Goal: Understand process/instructions

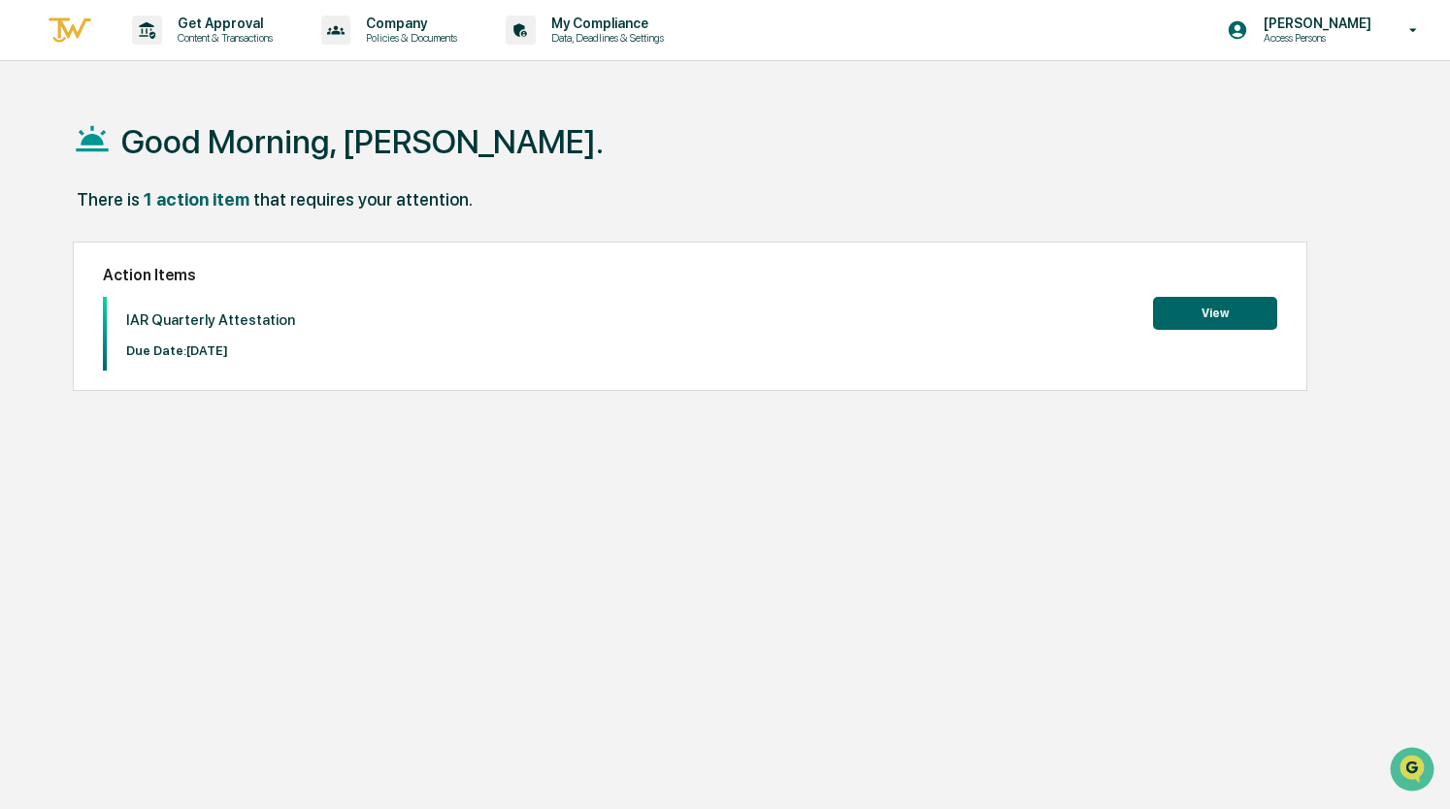
click at [1197, 312] on button "View" at bounding box center [1215, 313] width 124 height 33
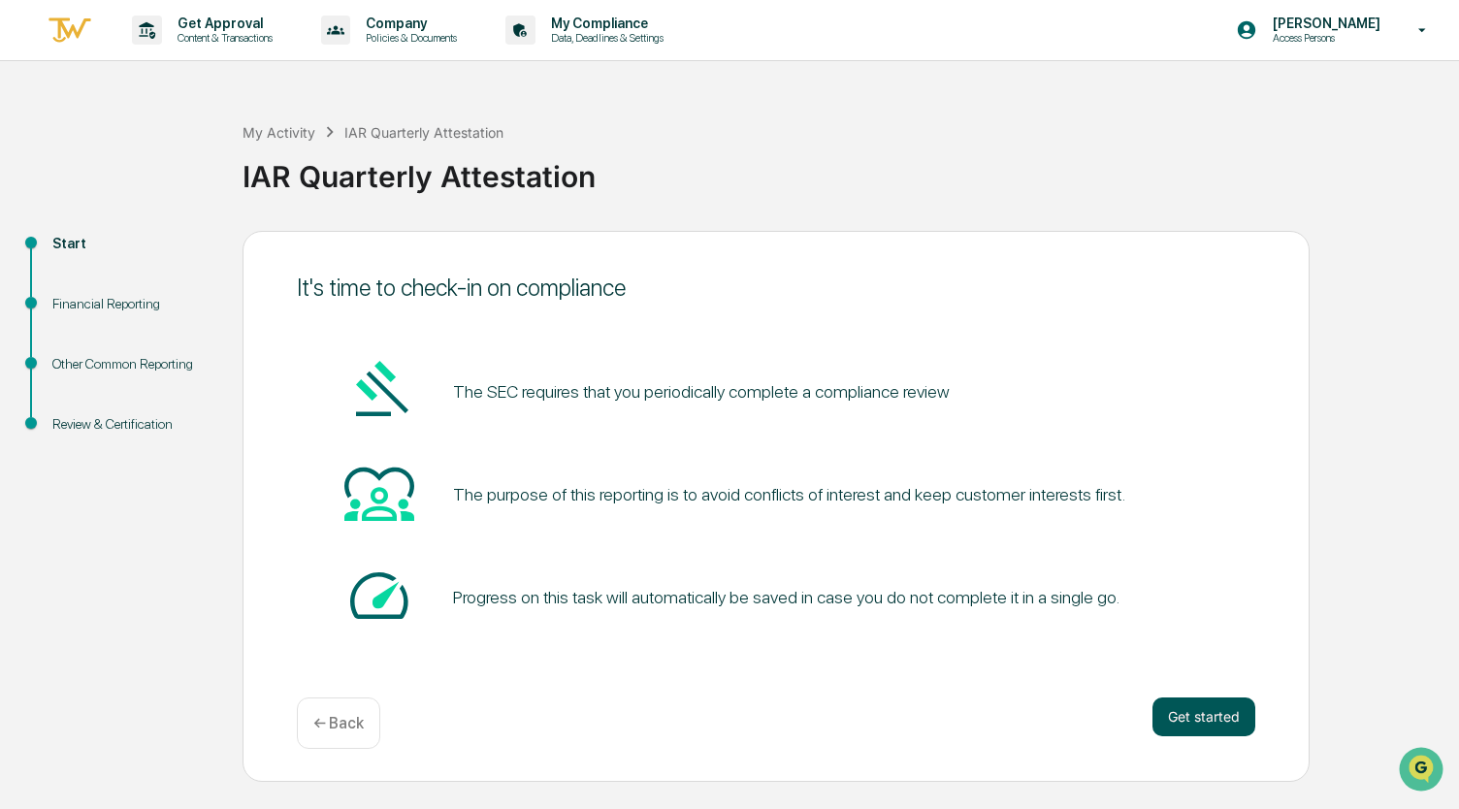
click at [1196, 721] on button "Get started" at bounding box center [1204, 717] width 103 height 39
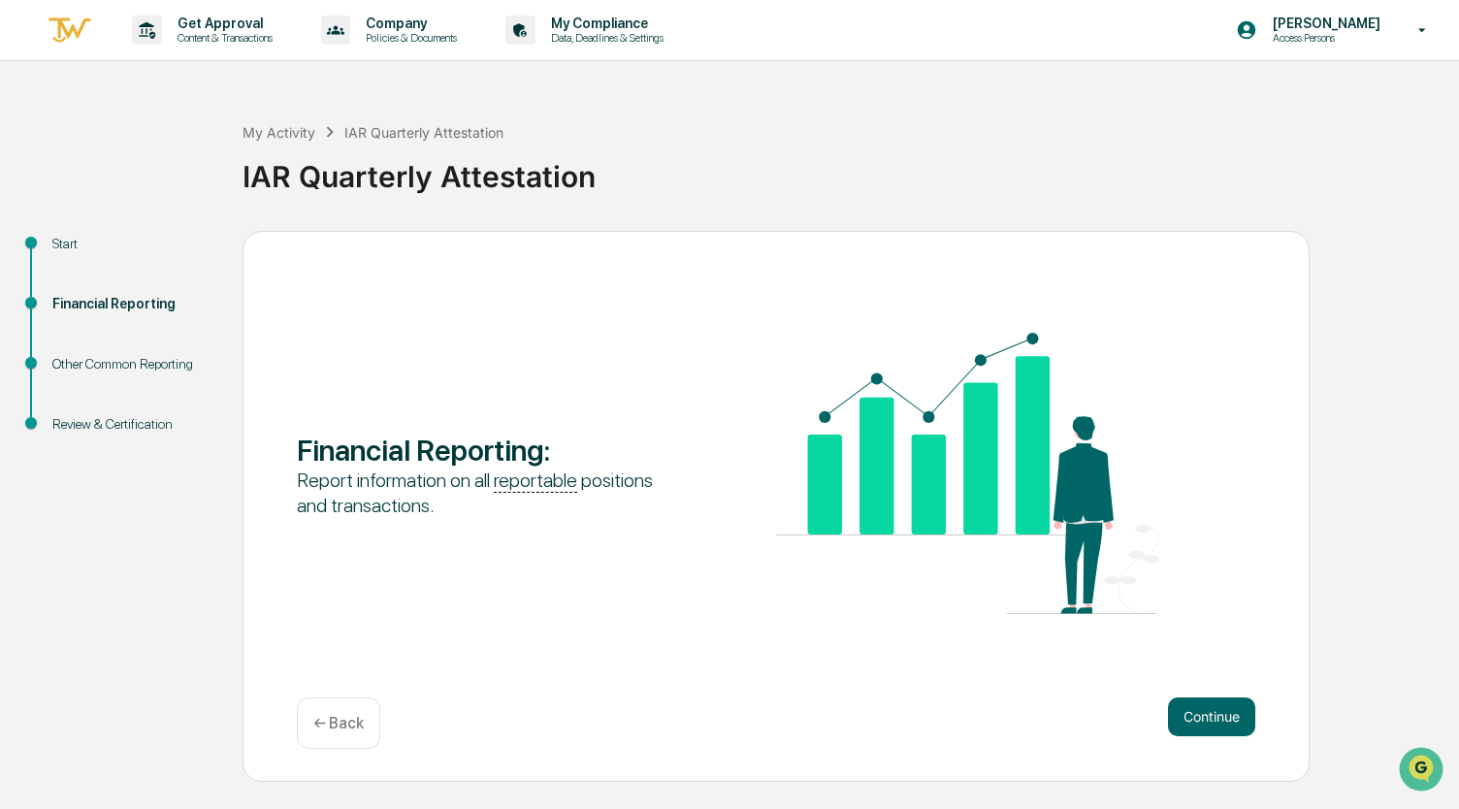
click at [1196, 721] on button "Continue" at bounding box center [1211, 717] width 87 height 39
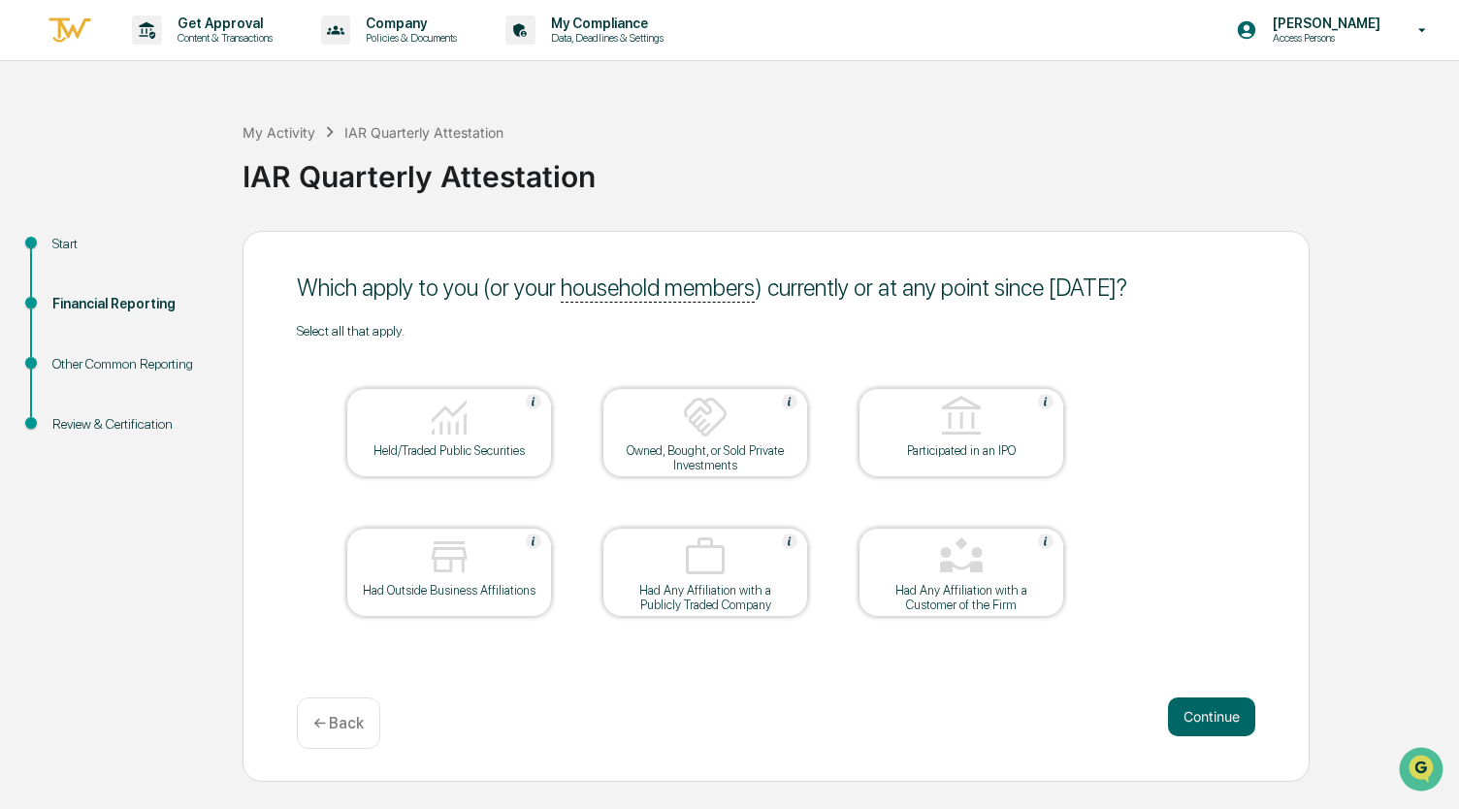
click at [431, 432] on img at bounding box center [449, 417] width 47 height 47
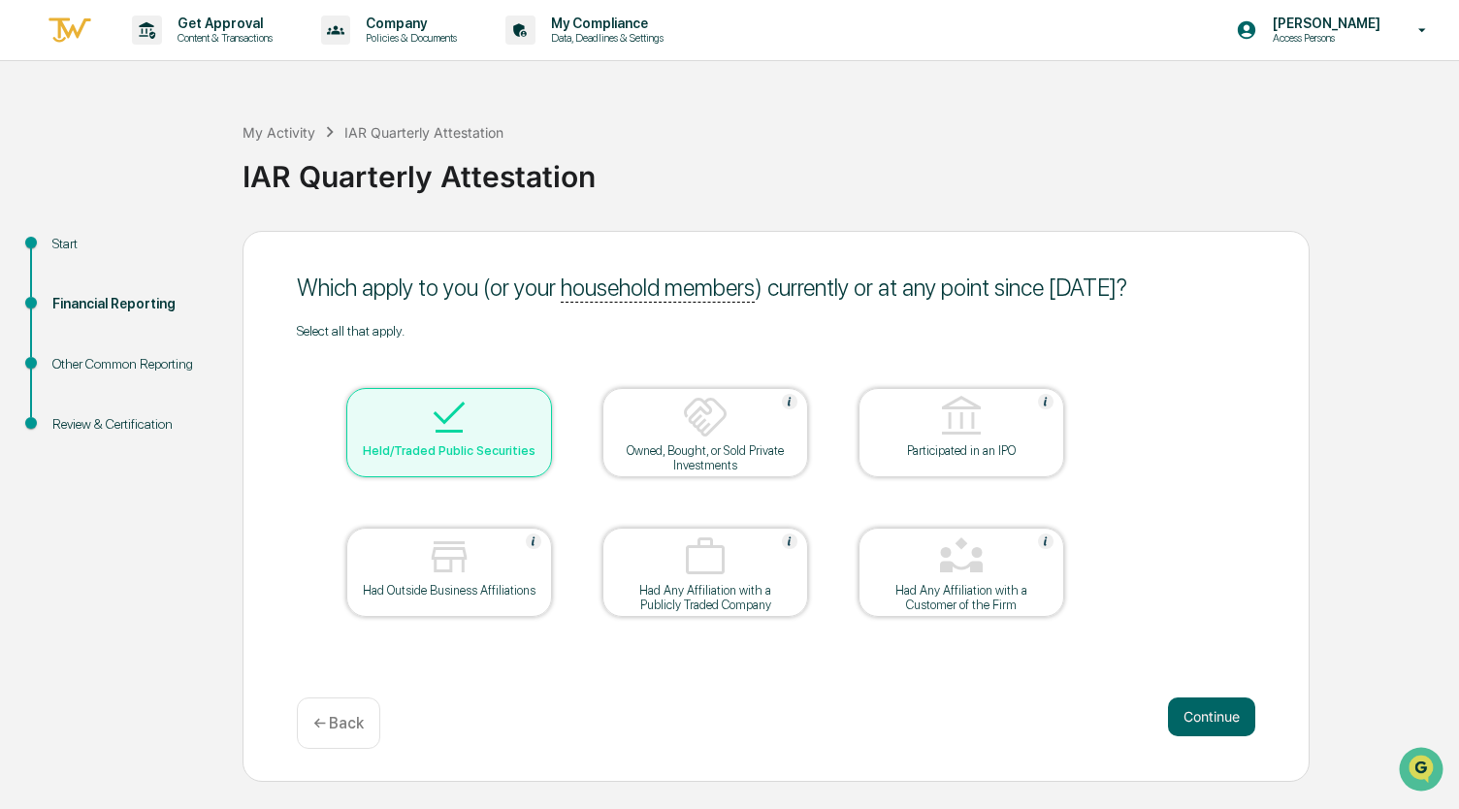
click at [675, 434] on div at bounding box center [705, 418] width 194 height 49
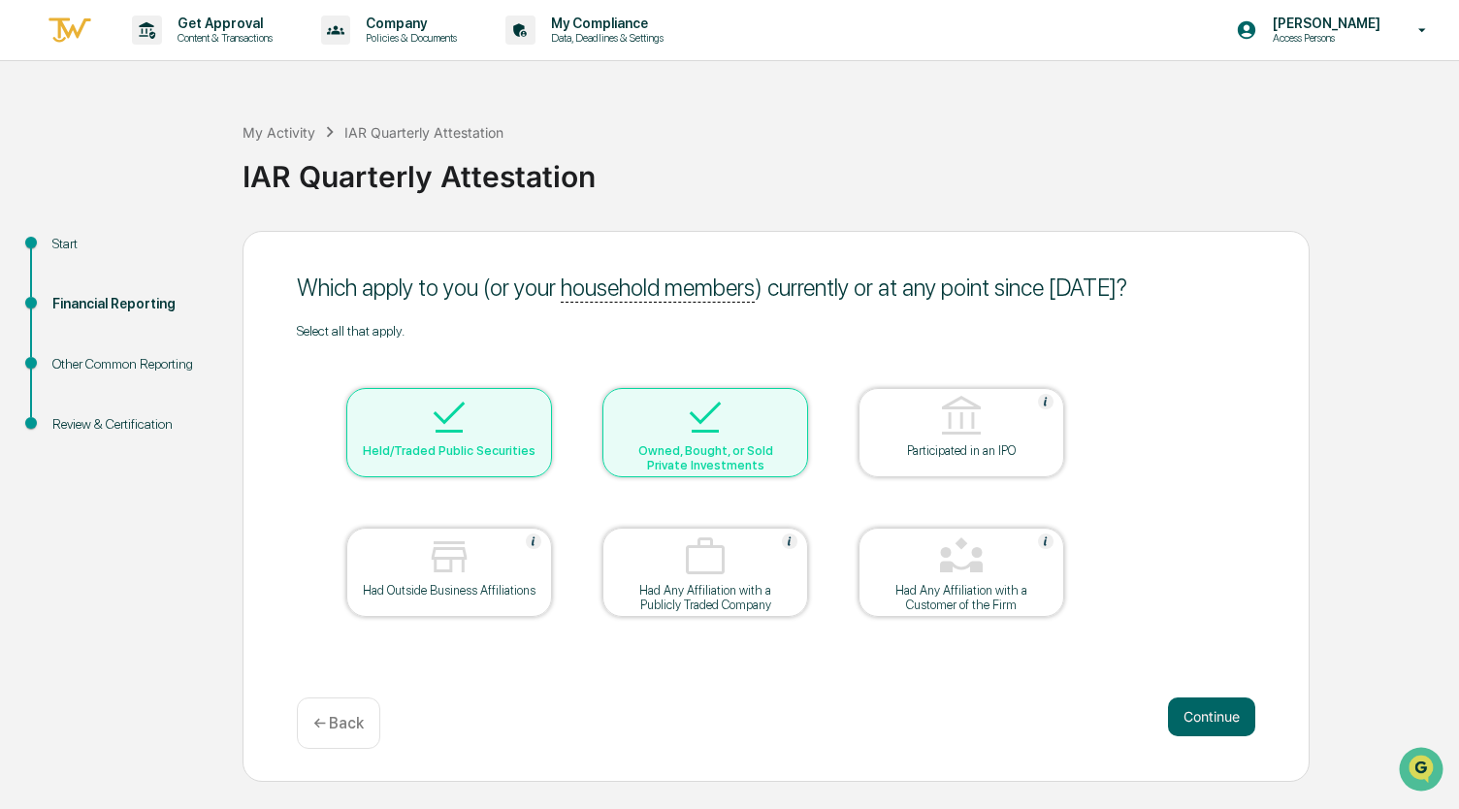
click at [483, 566] on div at bounding box center [449, 558] width 194 height 49
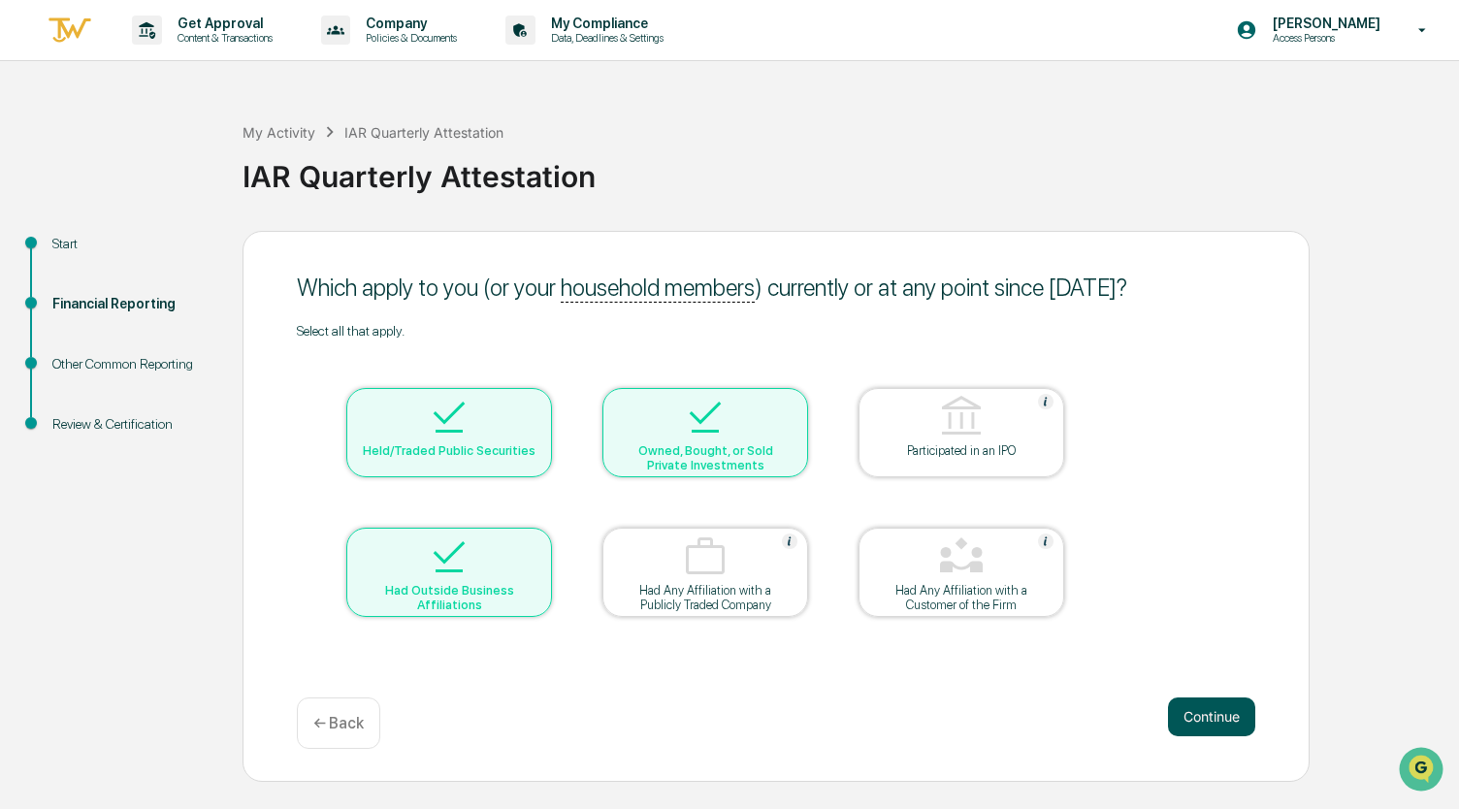
click at [1219, 723] on button "Continue" at bounding box center [1211, 717] width 87 height 39
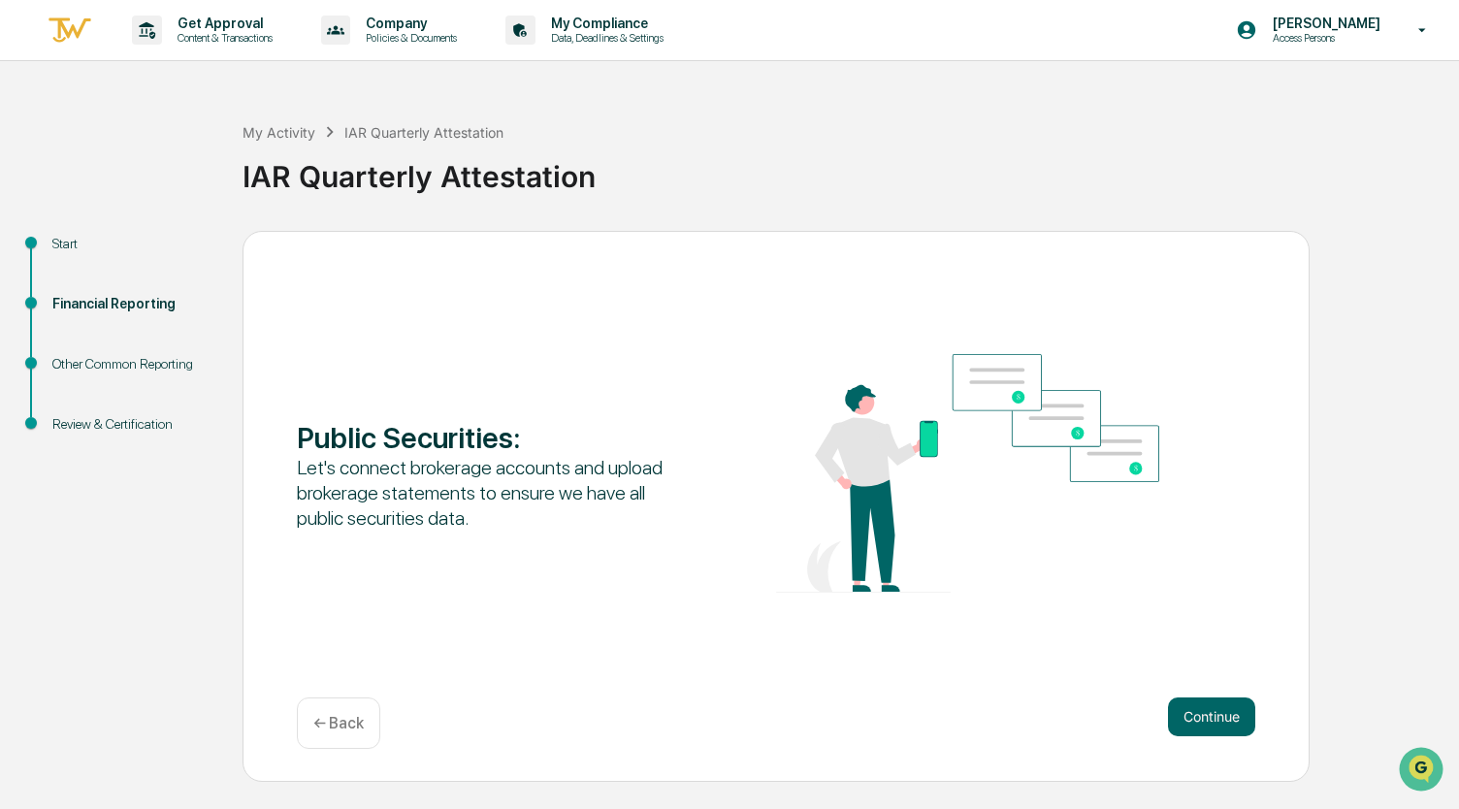
click at [1219, 723] on button "Continue" at bounding box center [1211, 717] width 87 height 39
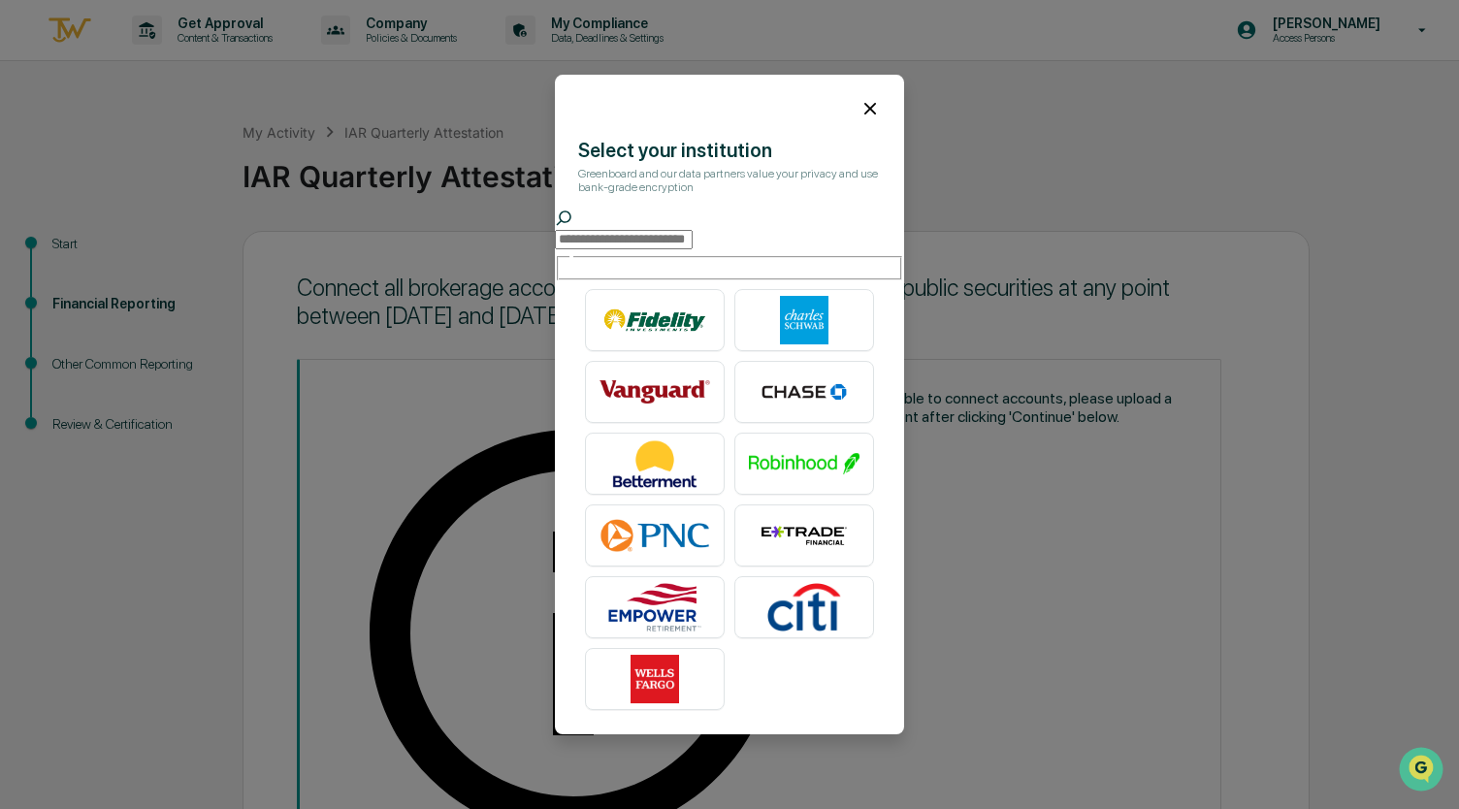
click at [860, 109] on icon at bounding box center [870, 108] width 21 height 21
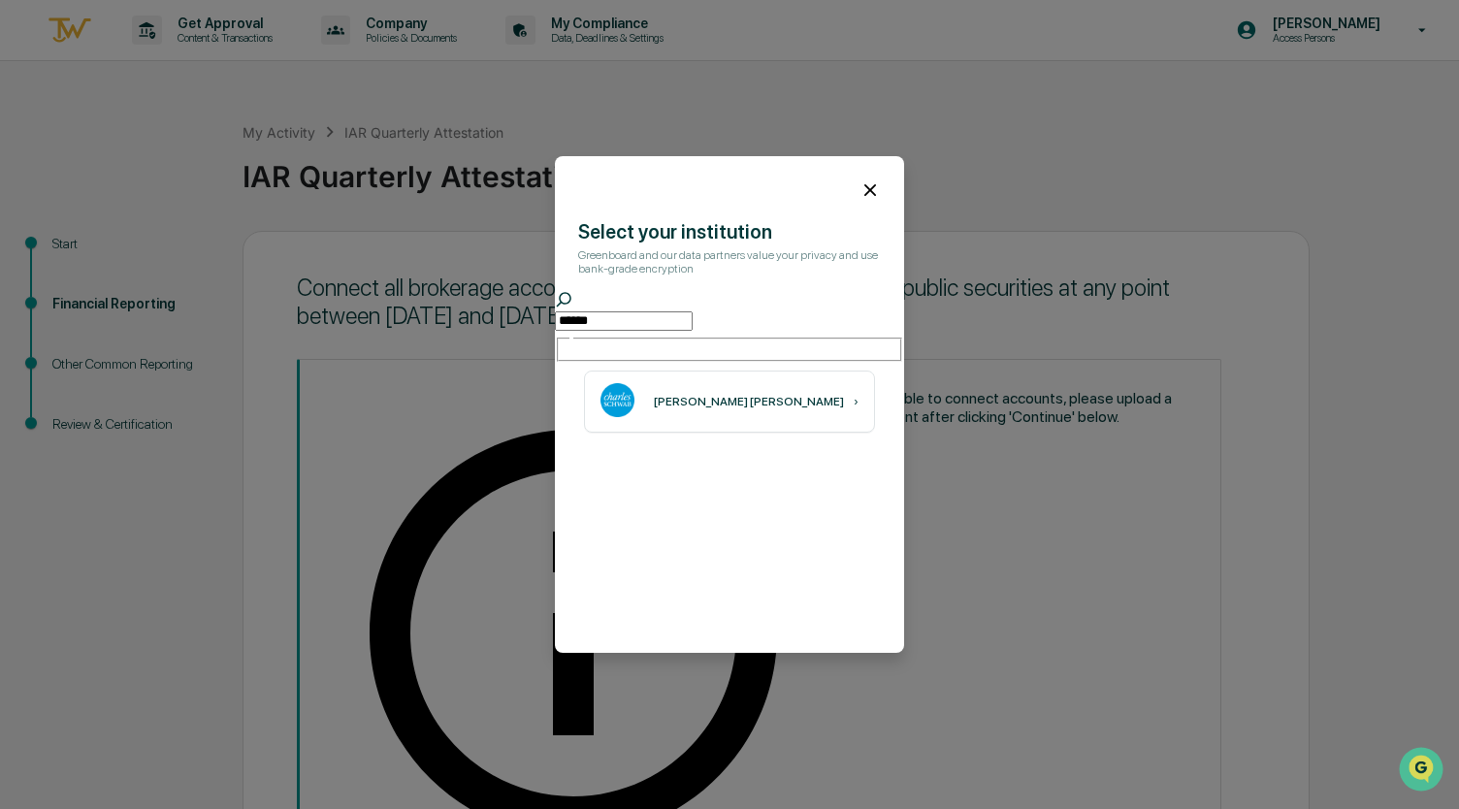
type input "******"
click at [866, 195] on icon at bounding box center [871, 190] width 12 height 12
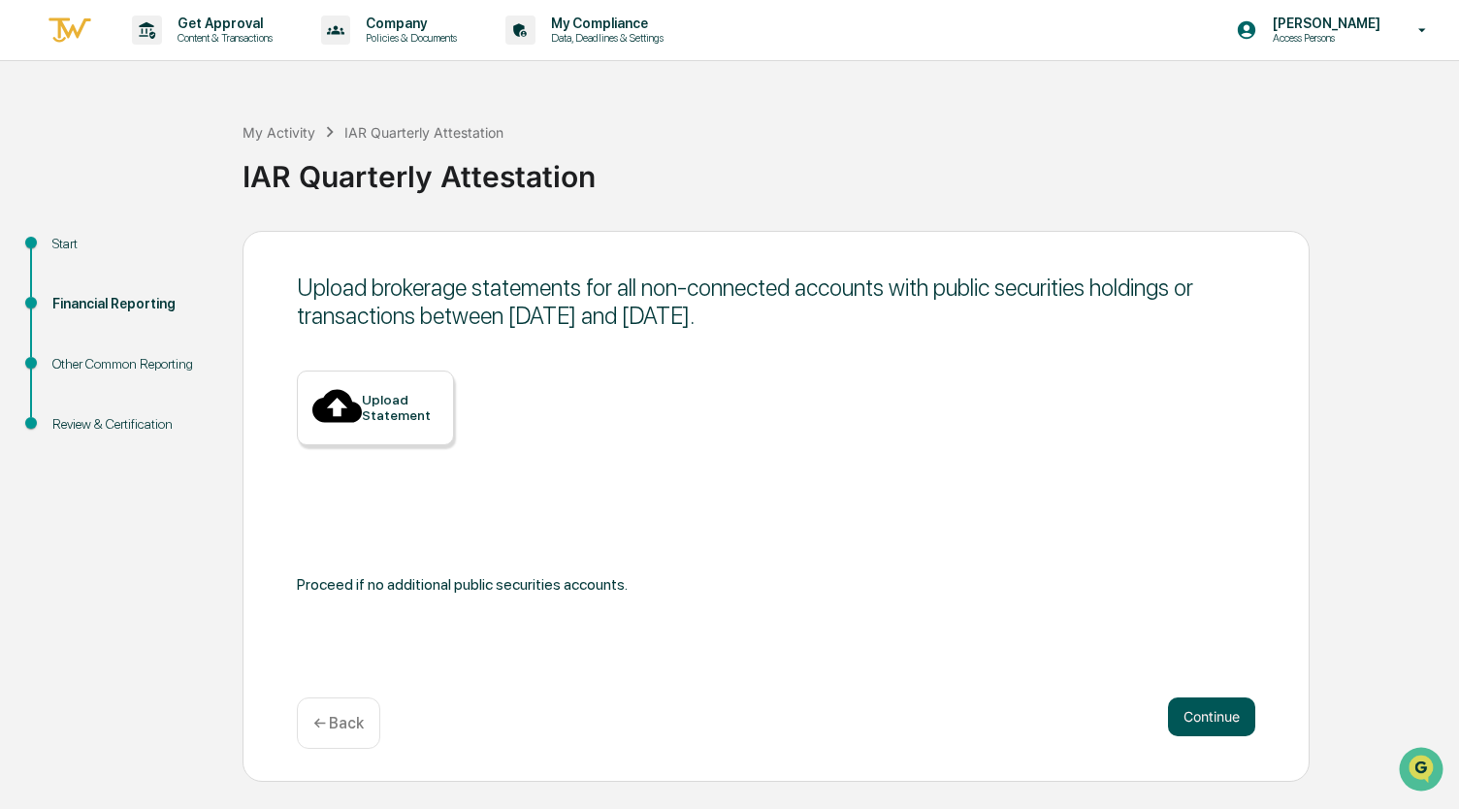
click at [1221, 711] on button "Continue" at bounding box center [1211, 717] width 87 height 39
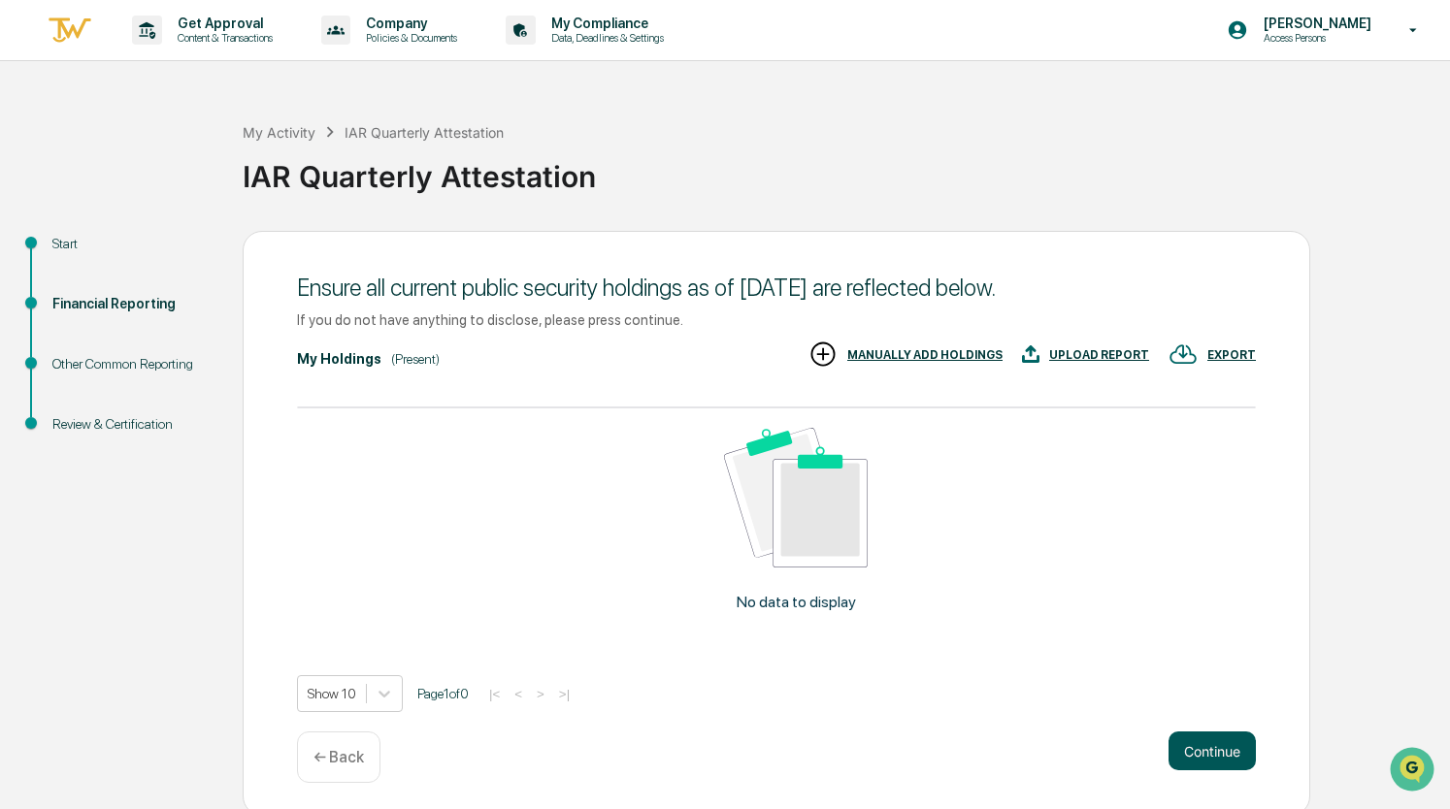
click at [1207, 760] on button "Continue" at bounding box center [1211, 751] width 87 height 39
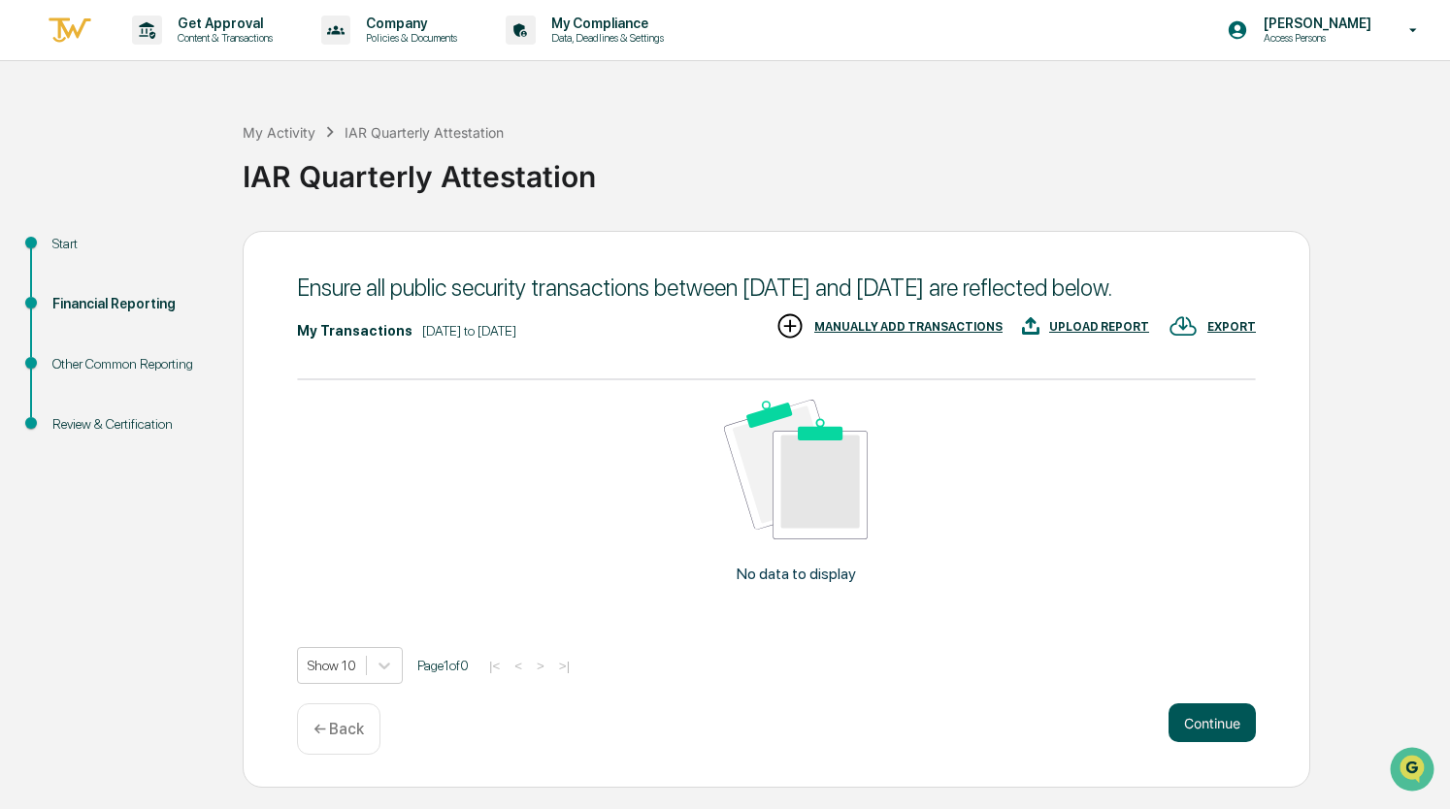
click at [1193, 742] on button "Continue" at bounding box center [1211, 722] width 87 height 39
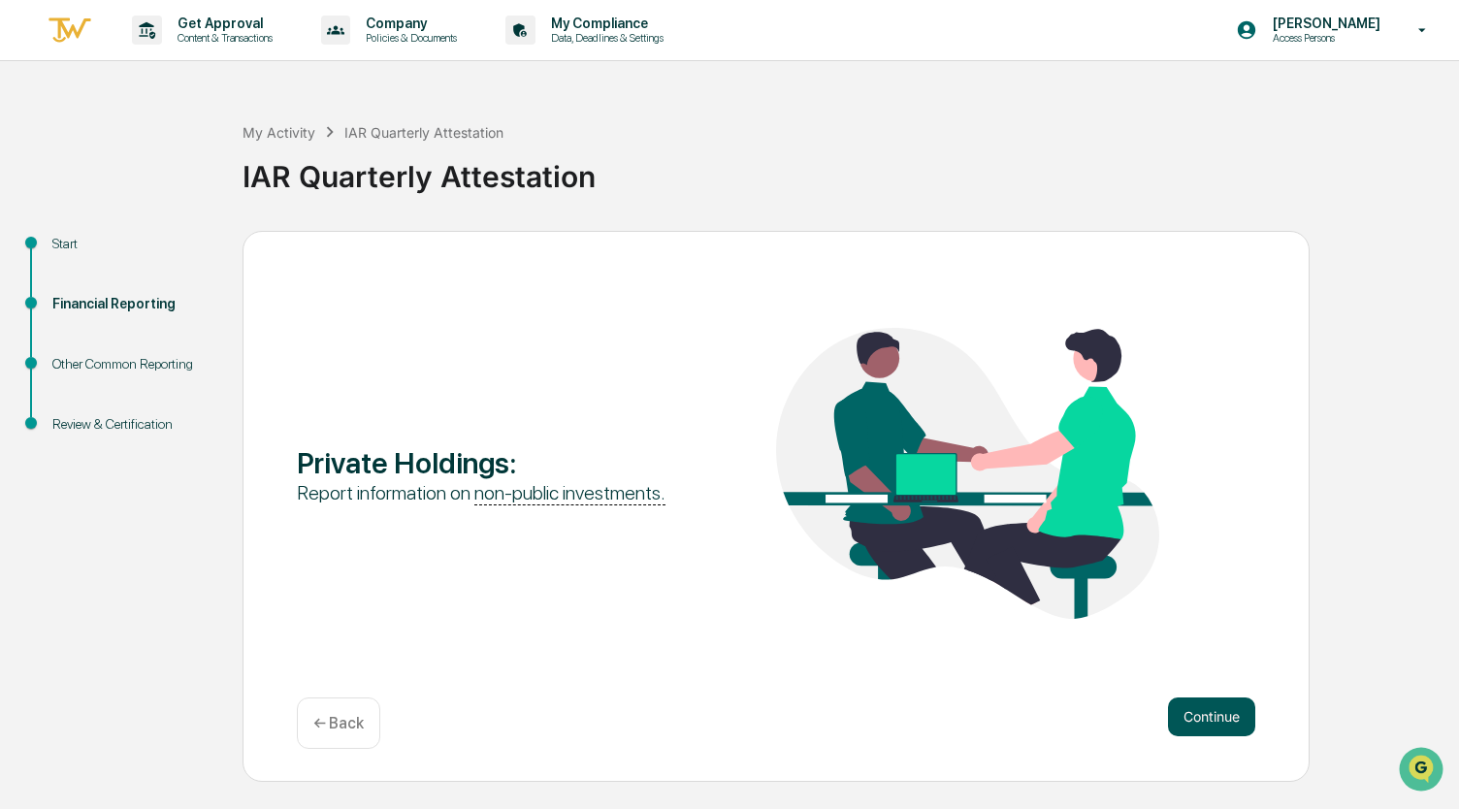
click at [1203, 726] on button "Continue" at bounding box center [1211, 717] width 87 height 39
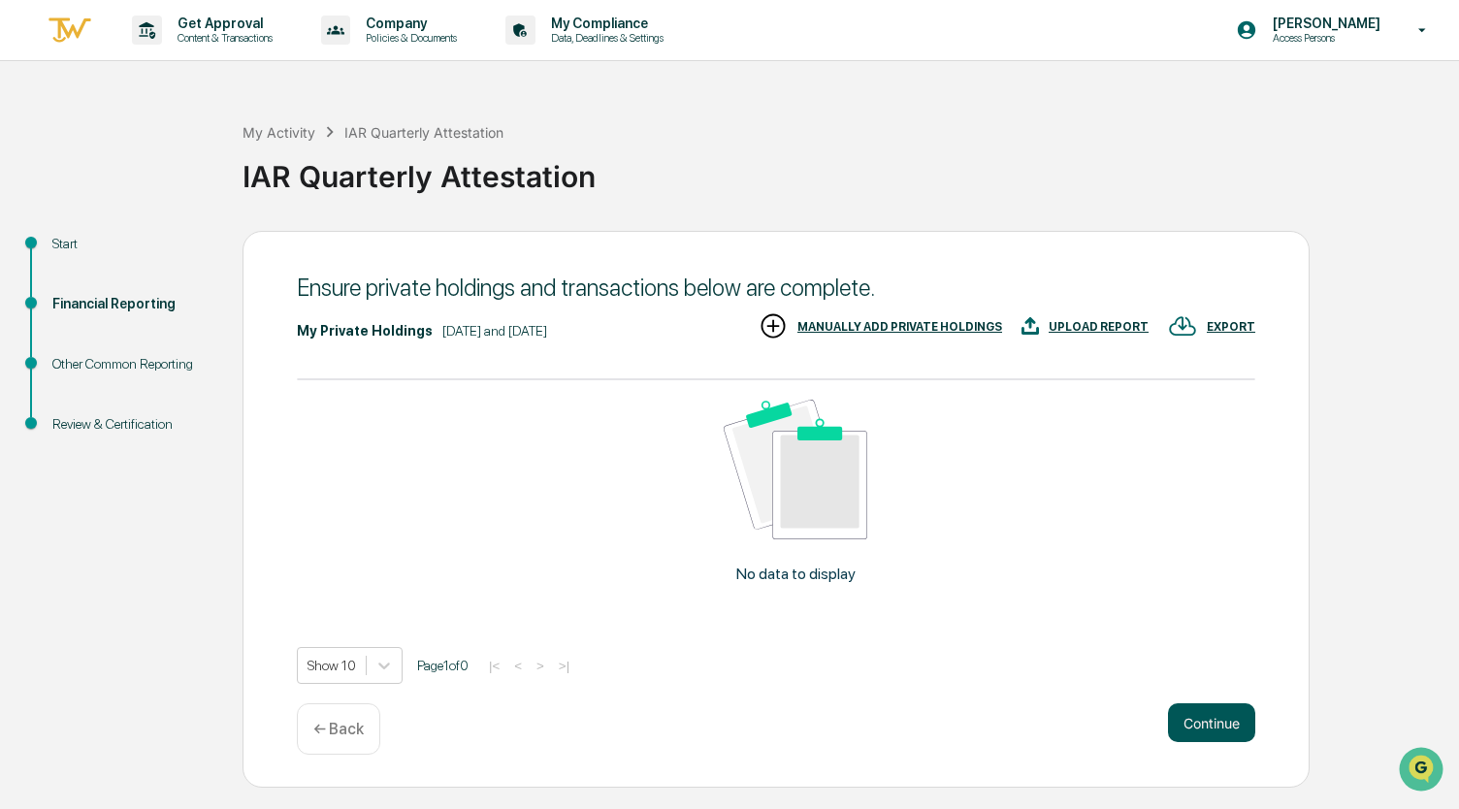
click at [1203, 726] on button "Continue" at bounding box center [1211, 722] width 87 height 39
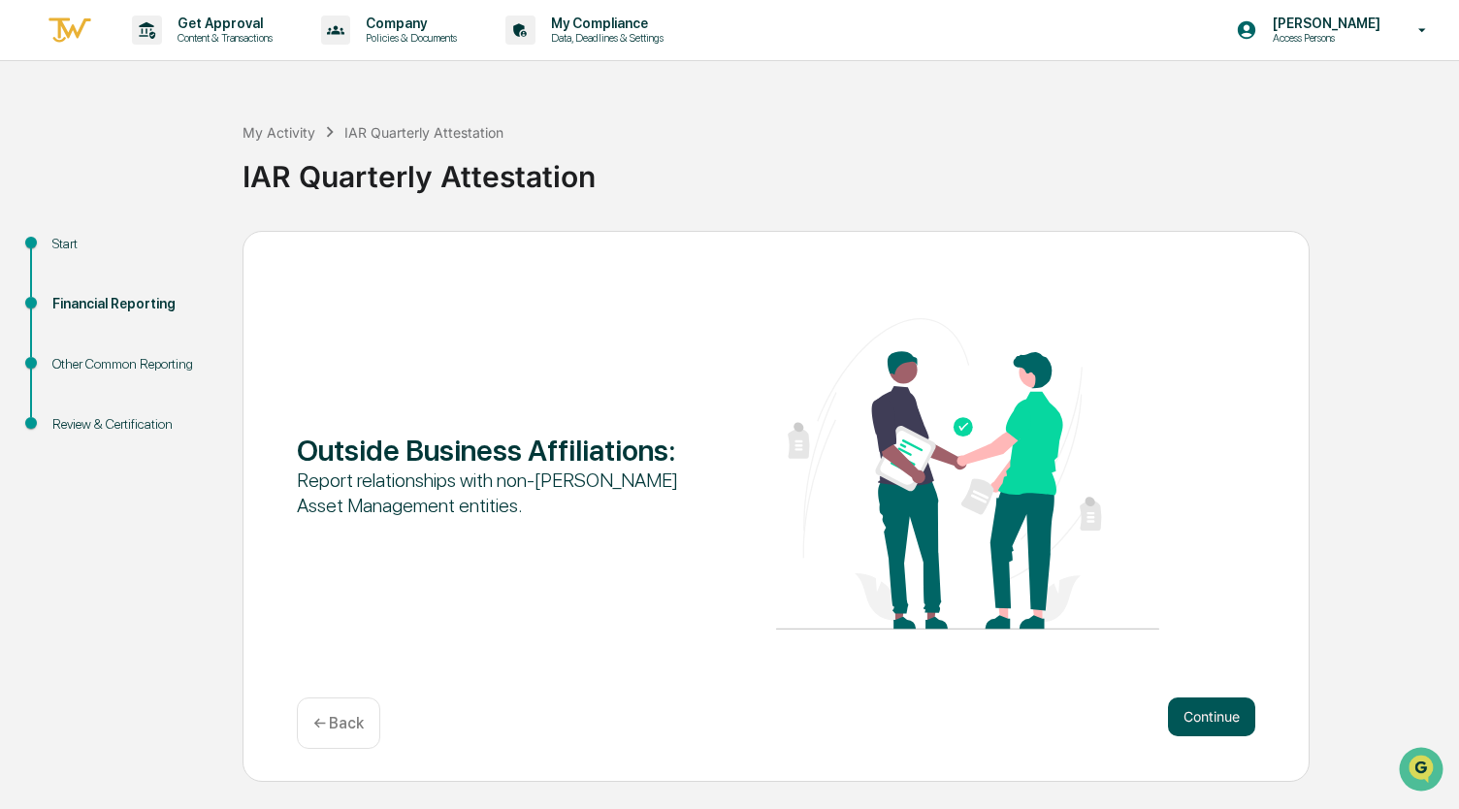
click at [1203, 726] on button "Continue" at bounding box center [1211, 717] width 87 height 39
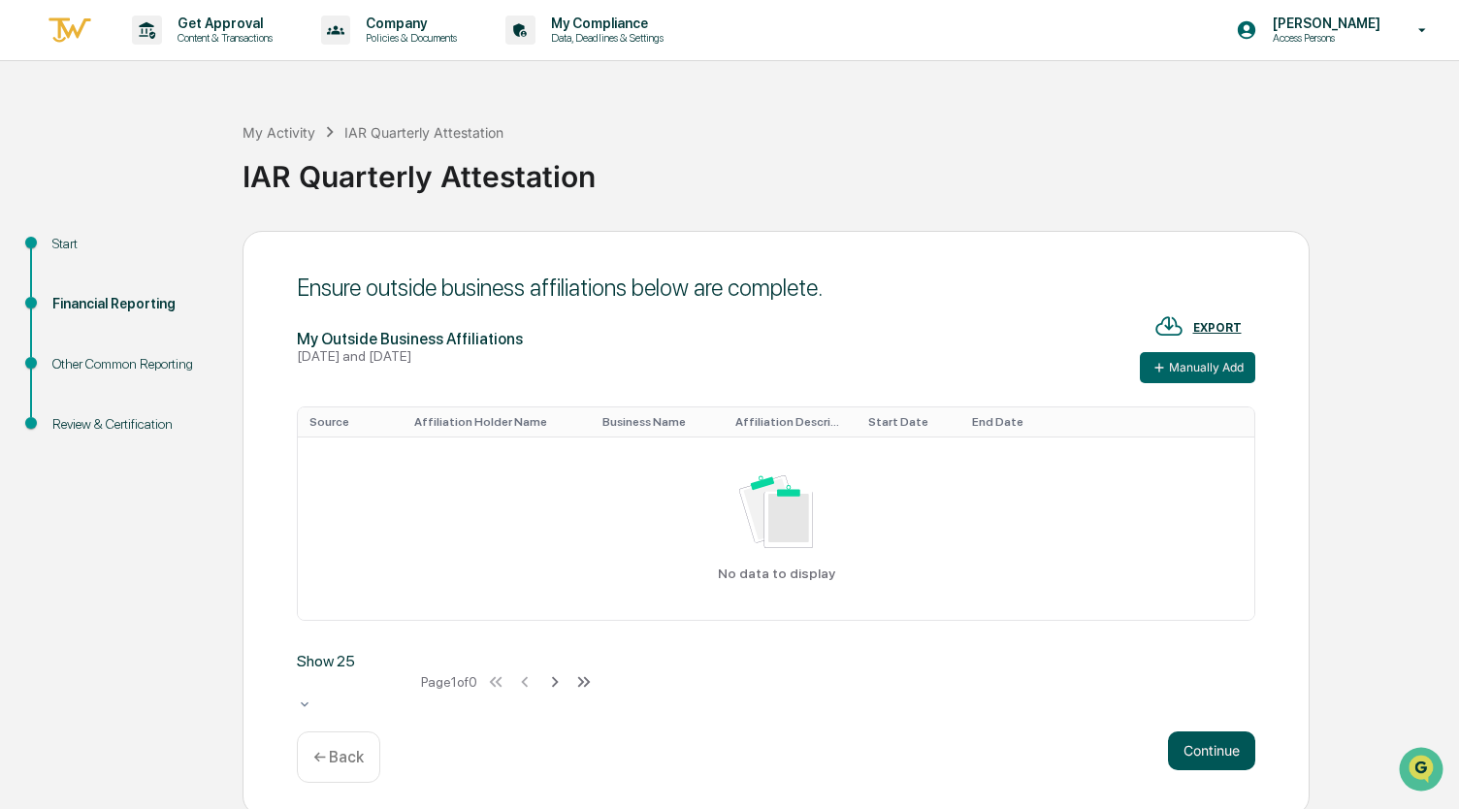
click at [1203, 732] on button "Continue" at bounding box center [1211, 751] width 87 height 39
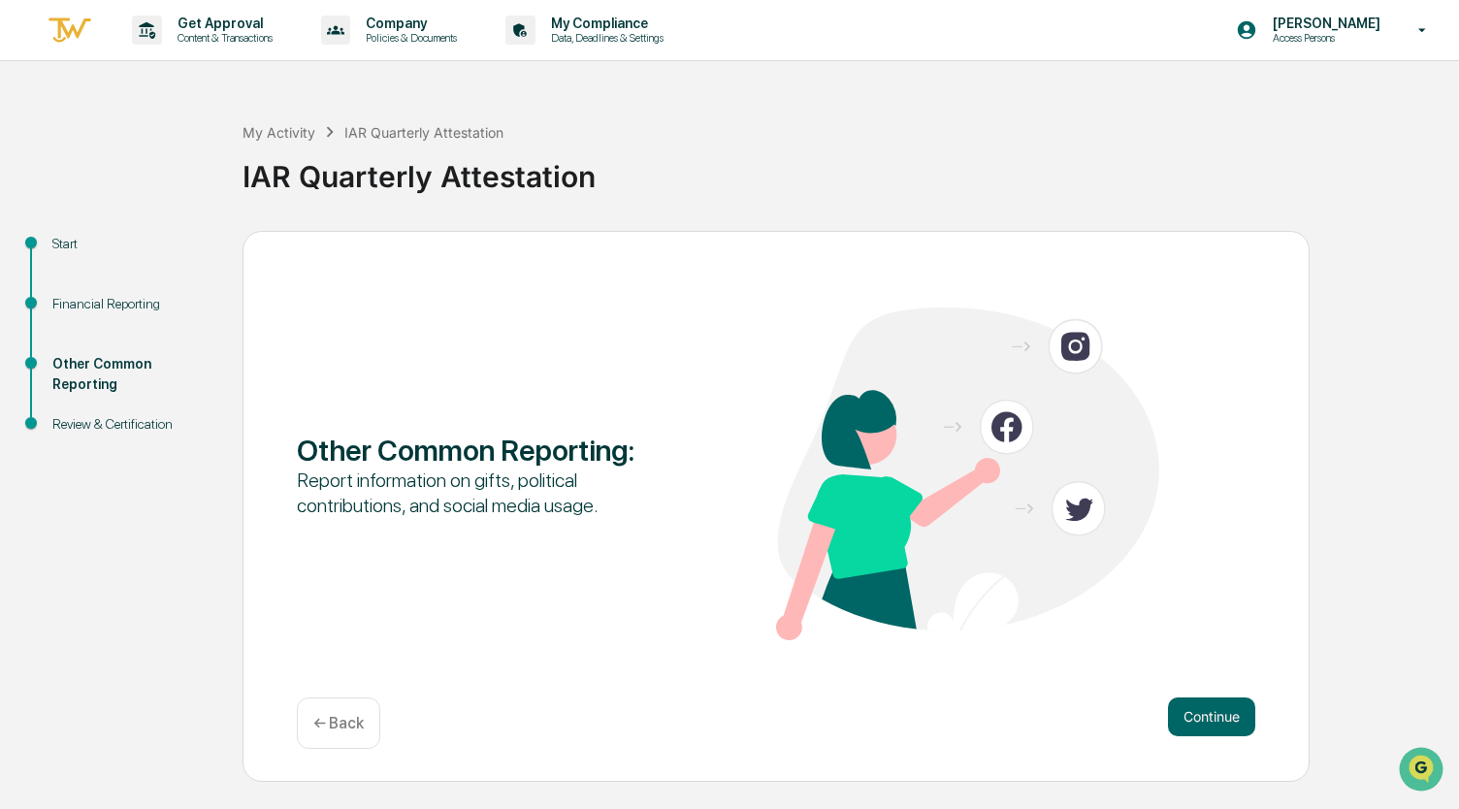
click at [529, 523] on div "Other Common Reporting : Report information on gifts, political contributions, …" at bounding box center [776, 476] width 959 height 337
click at [1218, 729] on button "Continue" at bounding box center [1211, 717] width 87 height 39
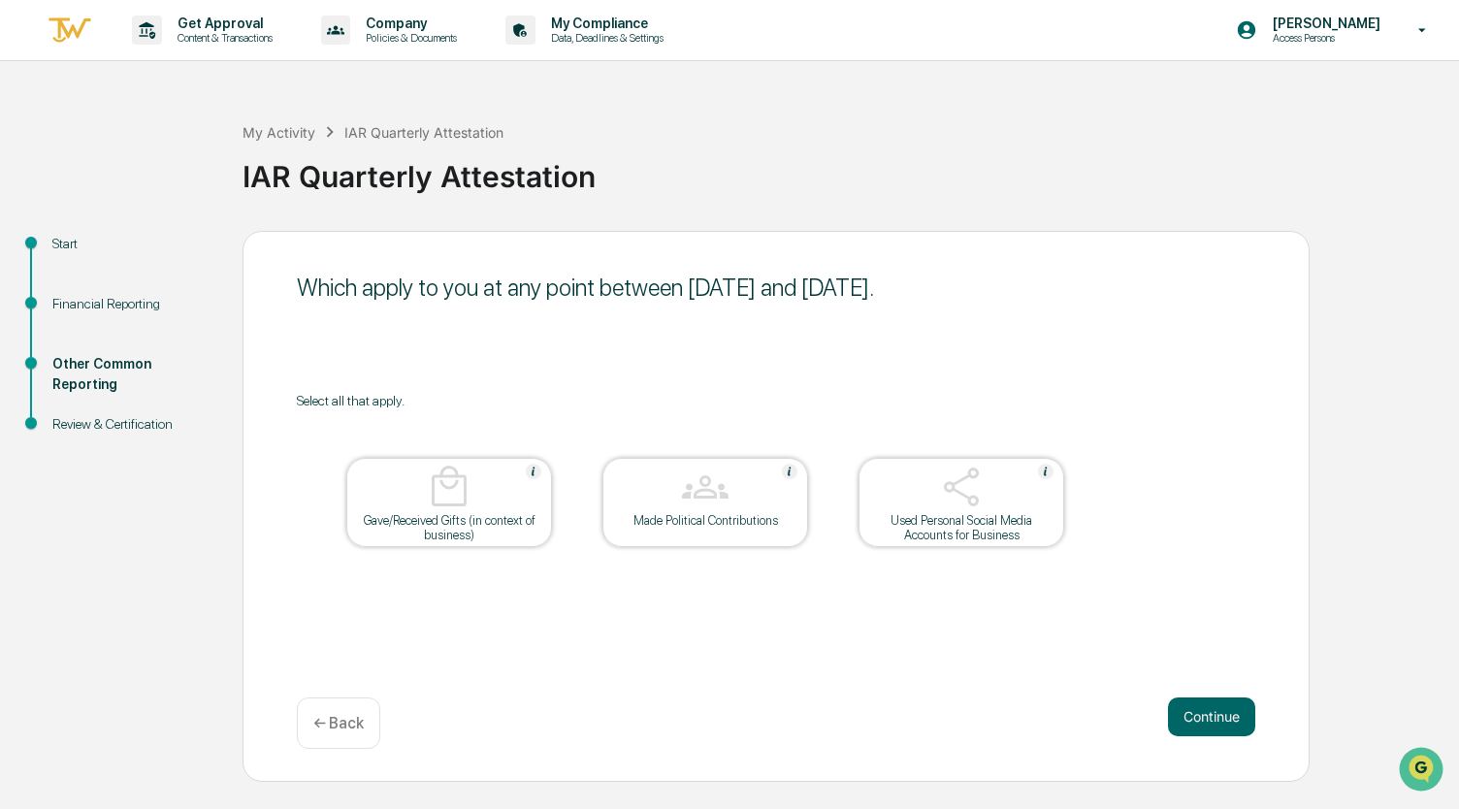
click at [318, 716] on p "← Back" at bounding box center [338, 723] width 50 height 18
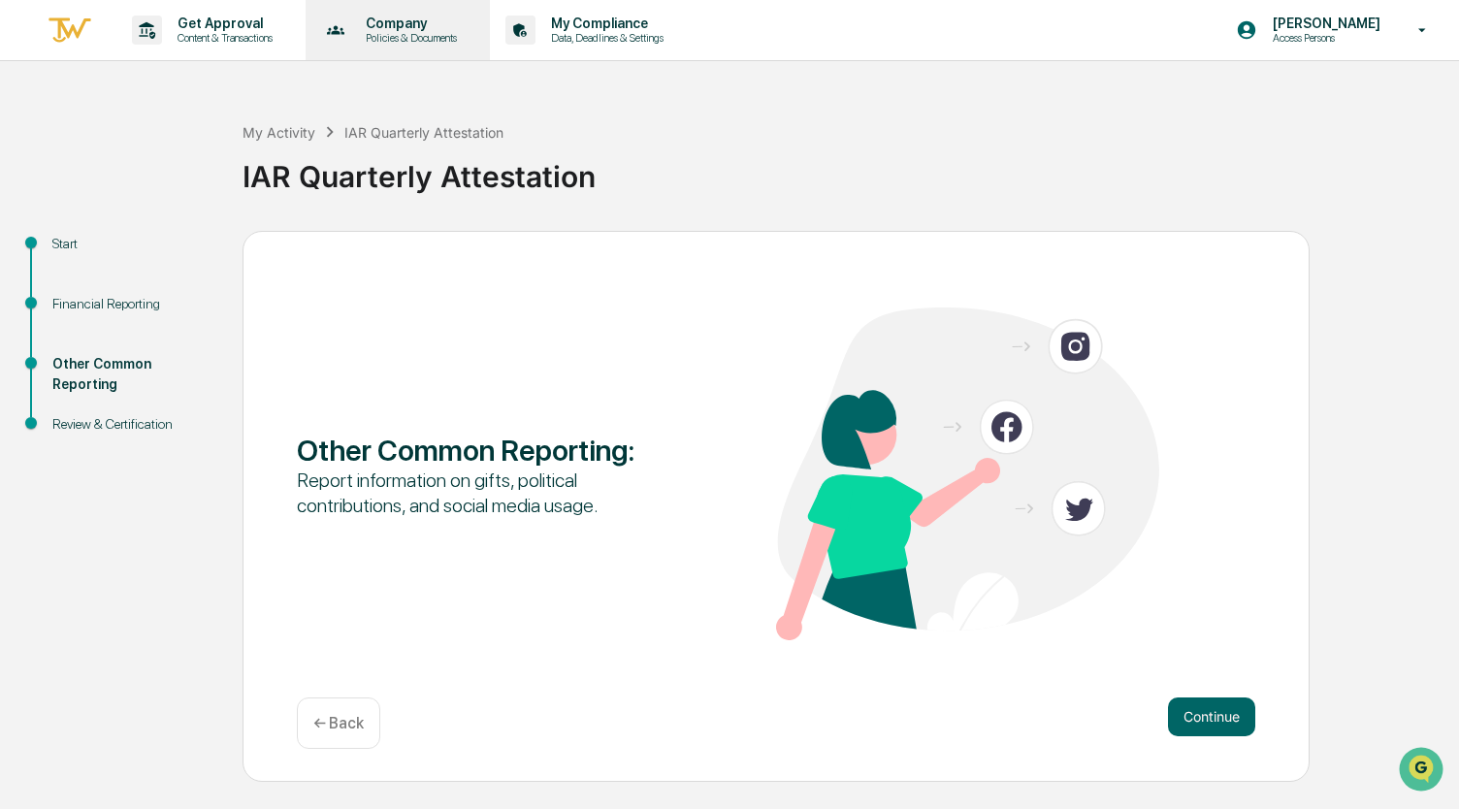
click at [404, 42] on p "Policies & Documents" at bounding box center [408, 38] width 116 height 14
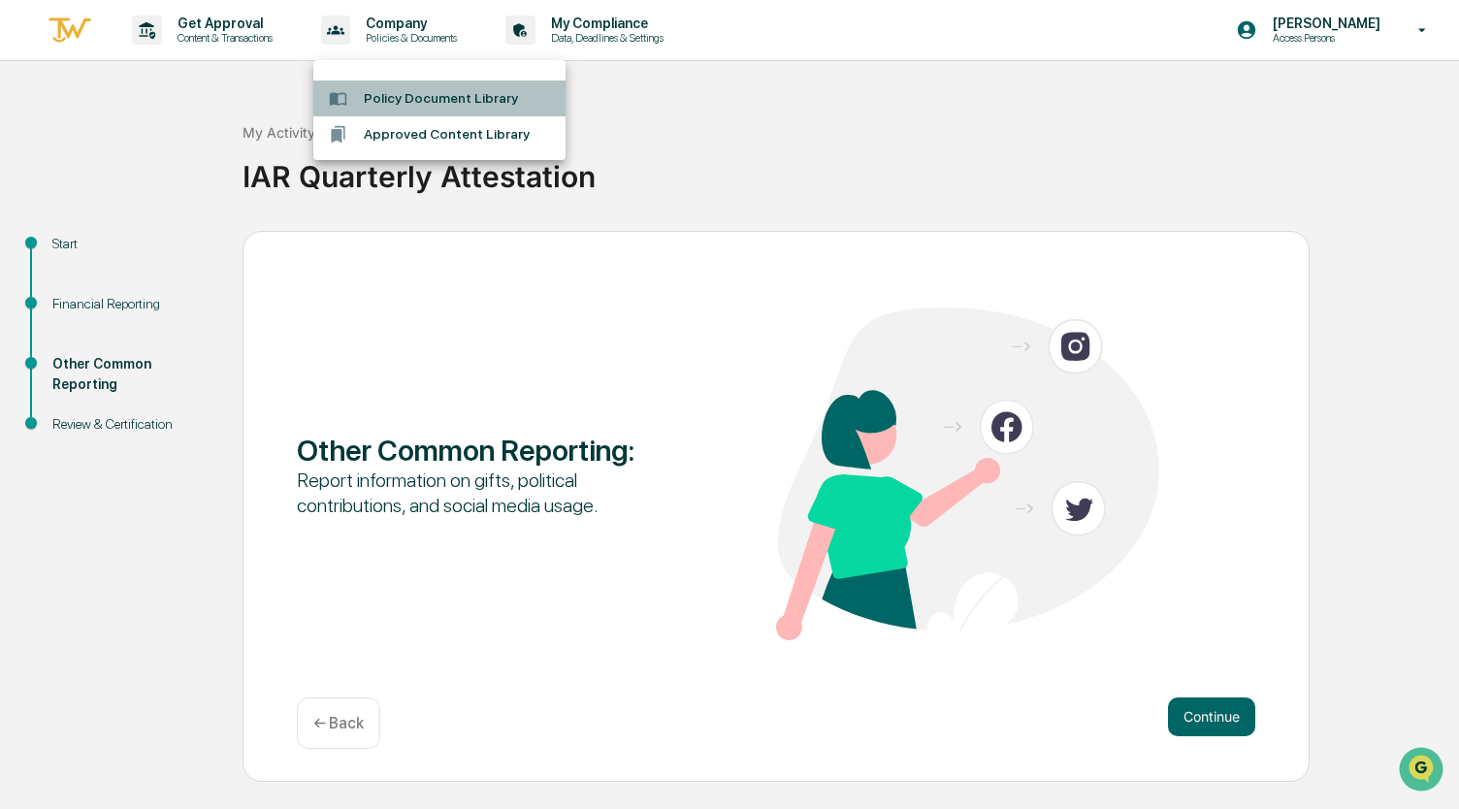
click at [402, 108] on li "Policy Document Library" at bounding box center [439, 99] width 252 height 36
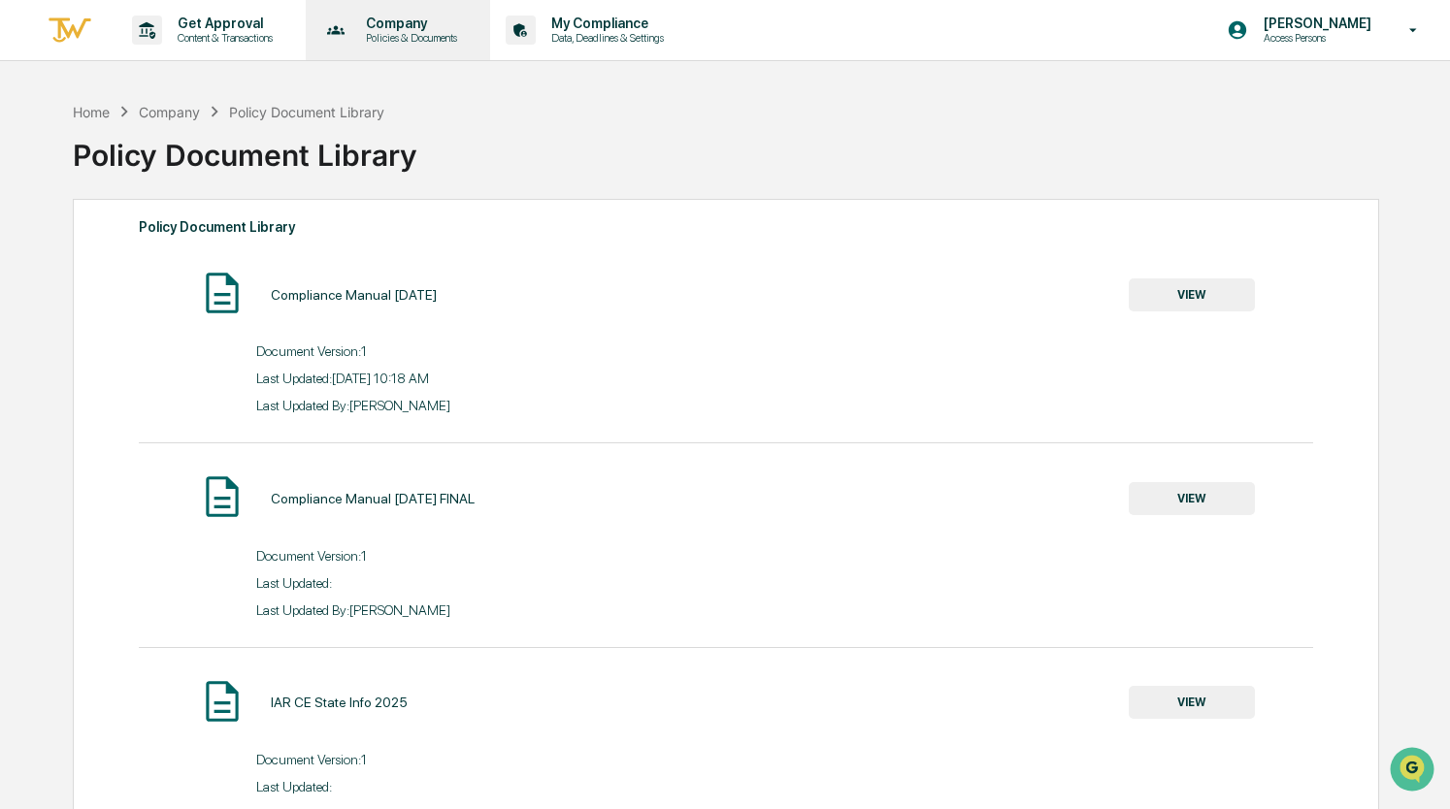
click at [396, 21] on p "Company" at bounding box center [408, 24] width 116 height 16
